Goal: Use online tool/utility: Utilize a website feature to perform a specific function

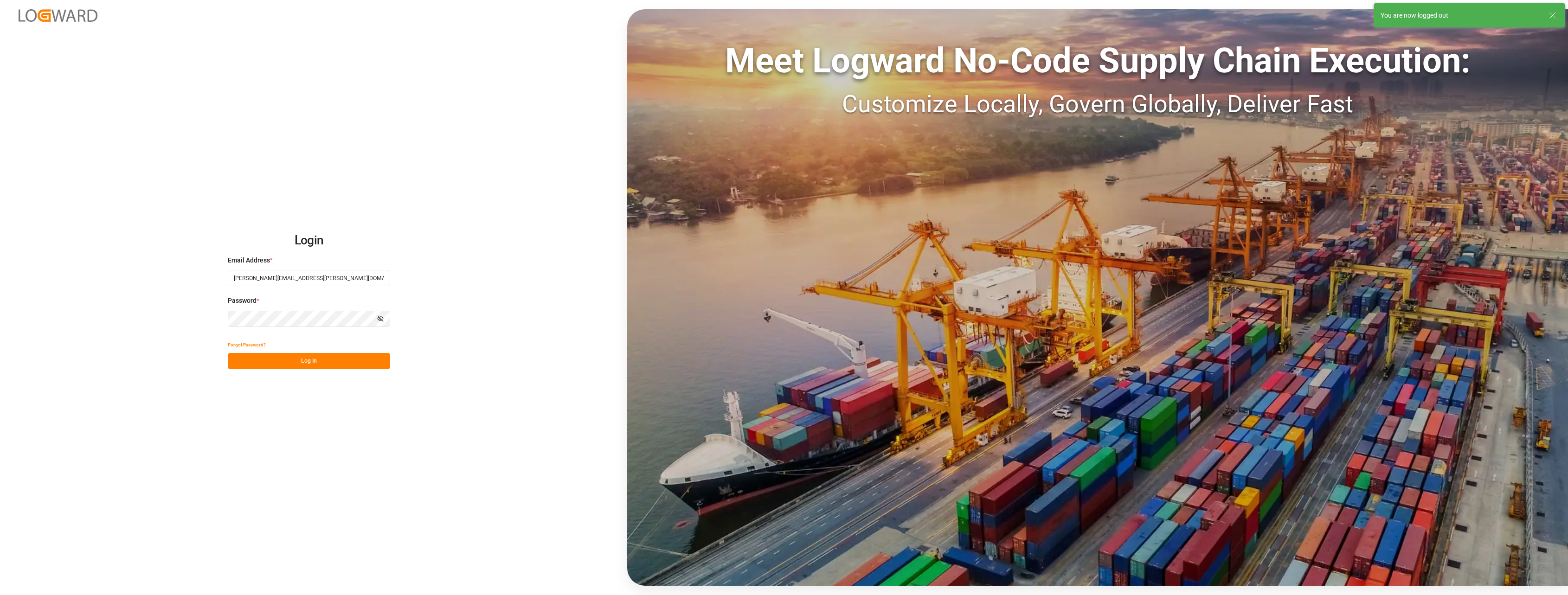
click at [296, 353] on button "Log In" at bounding box center [309, 361] width 163 height 16
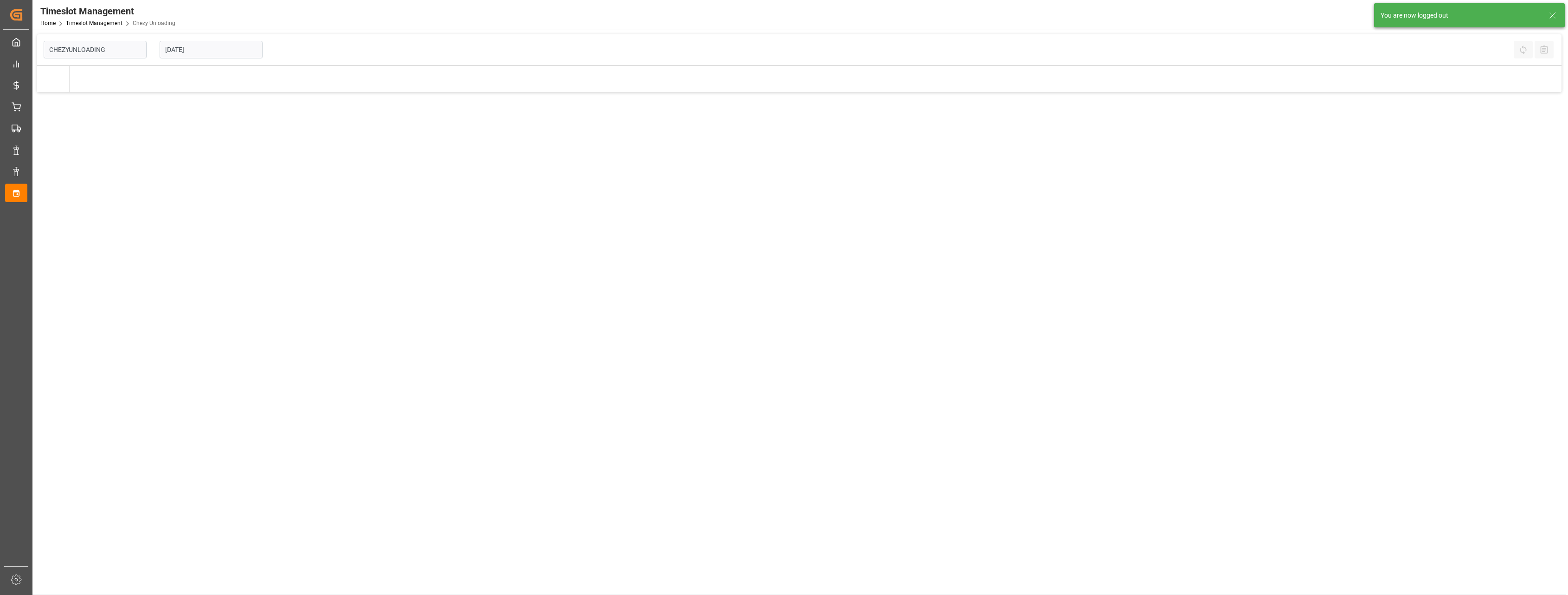
type input "Chezy Unloading"
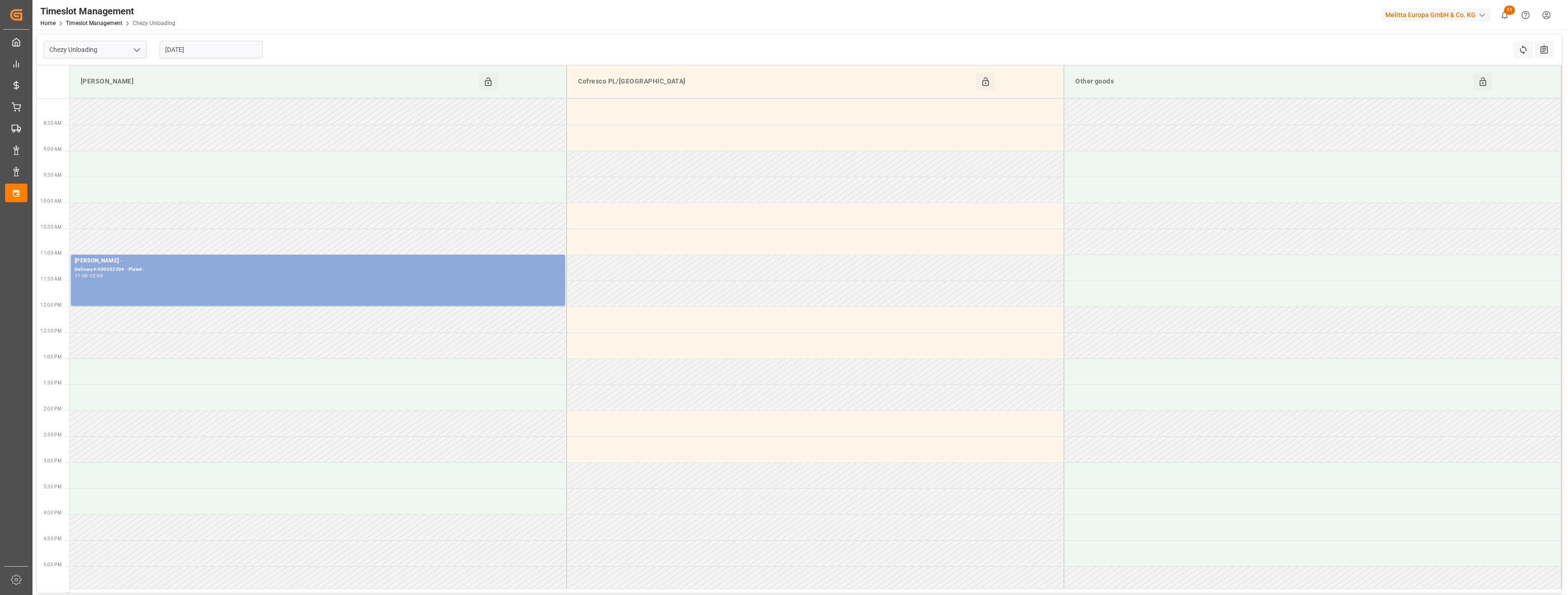
click at [217, 48] on input "[DATE]" at bounding box center [211, 49] width 103 height 18
click at [183, 179] on div "25 26 27 28 29 30 31" at bounding box center [226, 178] width 127 height 18
click at [189, 178] on span "26" at bounding box center [189, 178] width 6 height 7
type input "[DATE]"
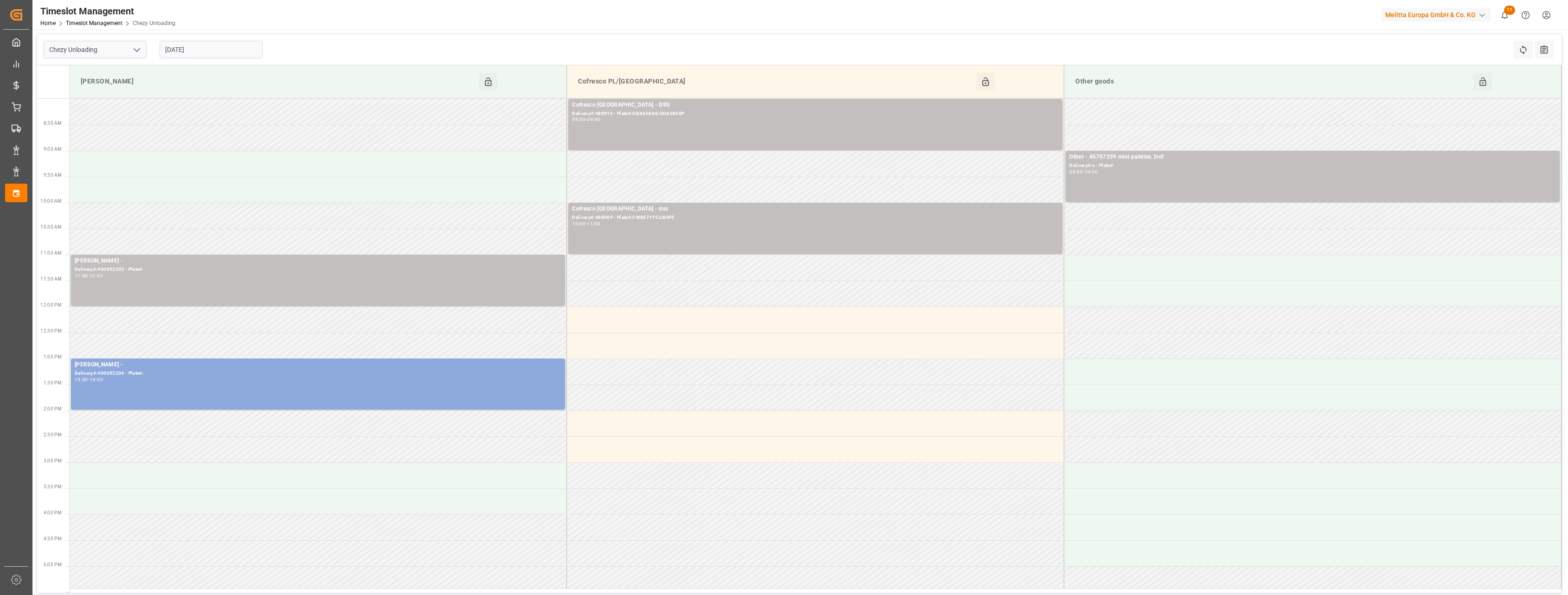
click at [138, 49] on icon "open menu" at bounding box center [137, 50] width 11 height 11
click at [124, 73] on div "Chezy Loading" at bounding box center [95, 70] width 102 height 21
type input "Chezy Loading"
